Goal: Check status

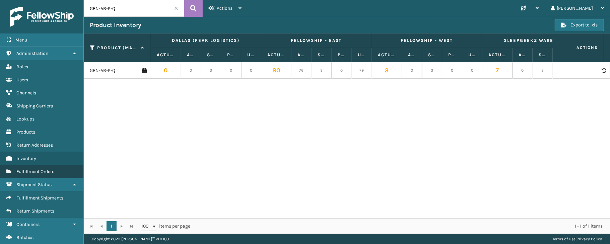
click at [48, 174] on span "Fulfillment Orders" at bounding box center [35, 172] width 38 height 6
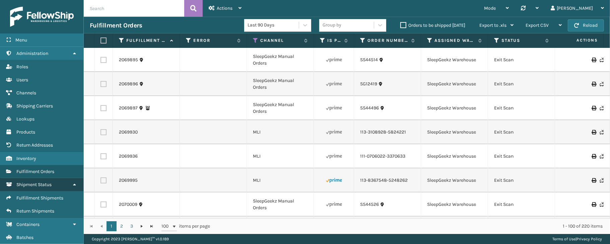
click at [72, 183] on icon at bounding box center [74, 184] width 5 height 5
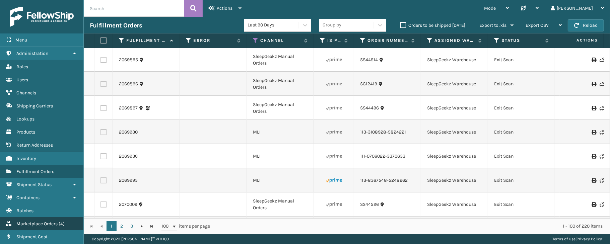
click at [45, 224] on span "Marketplace Orders" at bounding box center [36, 224] width 41 height 6
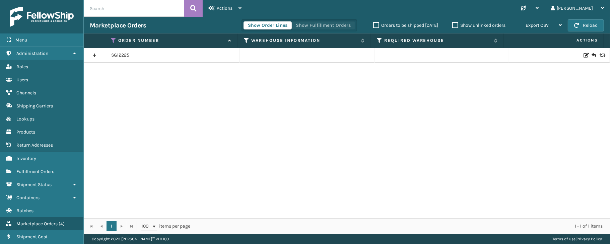
click at [310, 25] on button "Show Fulfillment Orders" at bounding box center [323, 25] width 64 height 8
click at [114, 38] on icon at bounding box center [113, 40] width 5 height 6
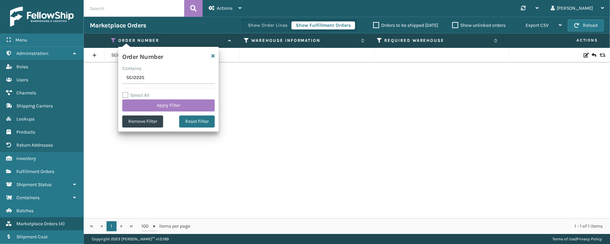
drag, startPoint x: 151, startPoint y: 78, endPoint x: 117, endPoint y: 78, distance: 33.8
click at [115, 78] on section "Marketplace Orders Show Order Lines Show Fulfillment Orders Orders to be shippe…" at bounding box center [347, 125] width 526 height 217
type input "113-8264898-4035413"
click at [164, 106] on button "Apply Filter" at bounding box center [168, 105] width 92 height 12
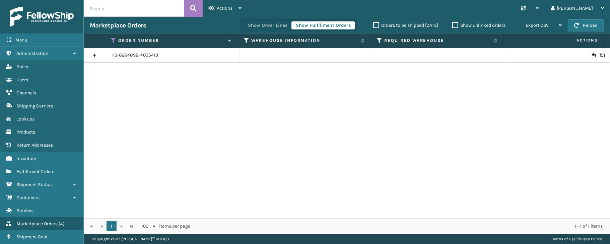
click at [94, 56] on link at bounding box center [94, 55] width 21 height 11
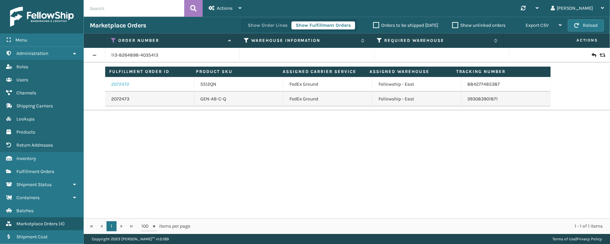
click at [125, 83] on link "2072472" at bounding box center [120, 84] width 18 height 7
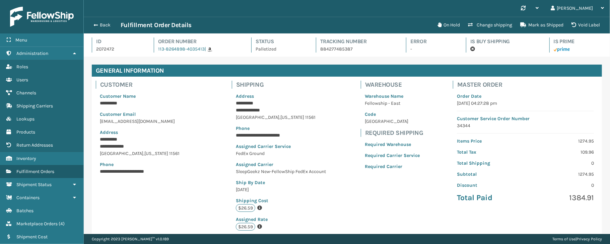
scroll to position [15, 525]
